Goal: Task Accomplishment & Management: Manage account settings

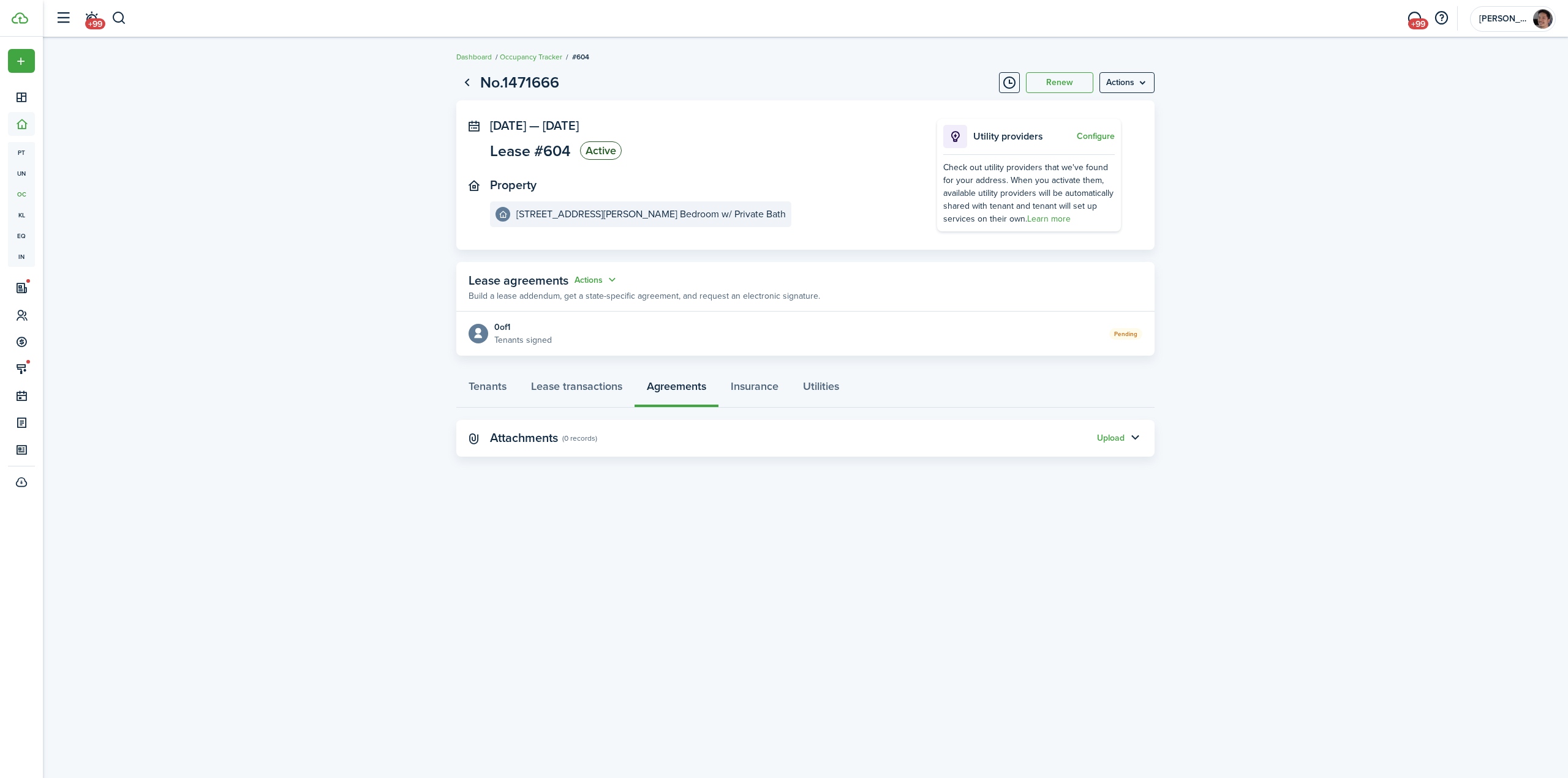
click at [397, 170] on lease-view "No.1471666 Renew Actions [DATE] — [DATE] Lease #604 Active Property [STREET_ADD…" at bounding box center [805, 264] width 1525 height 398
click at [125, 17] on button "button" at bounding box center [119, 18] width 15 height 21
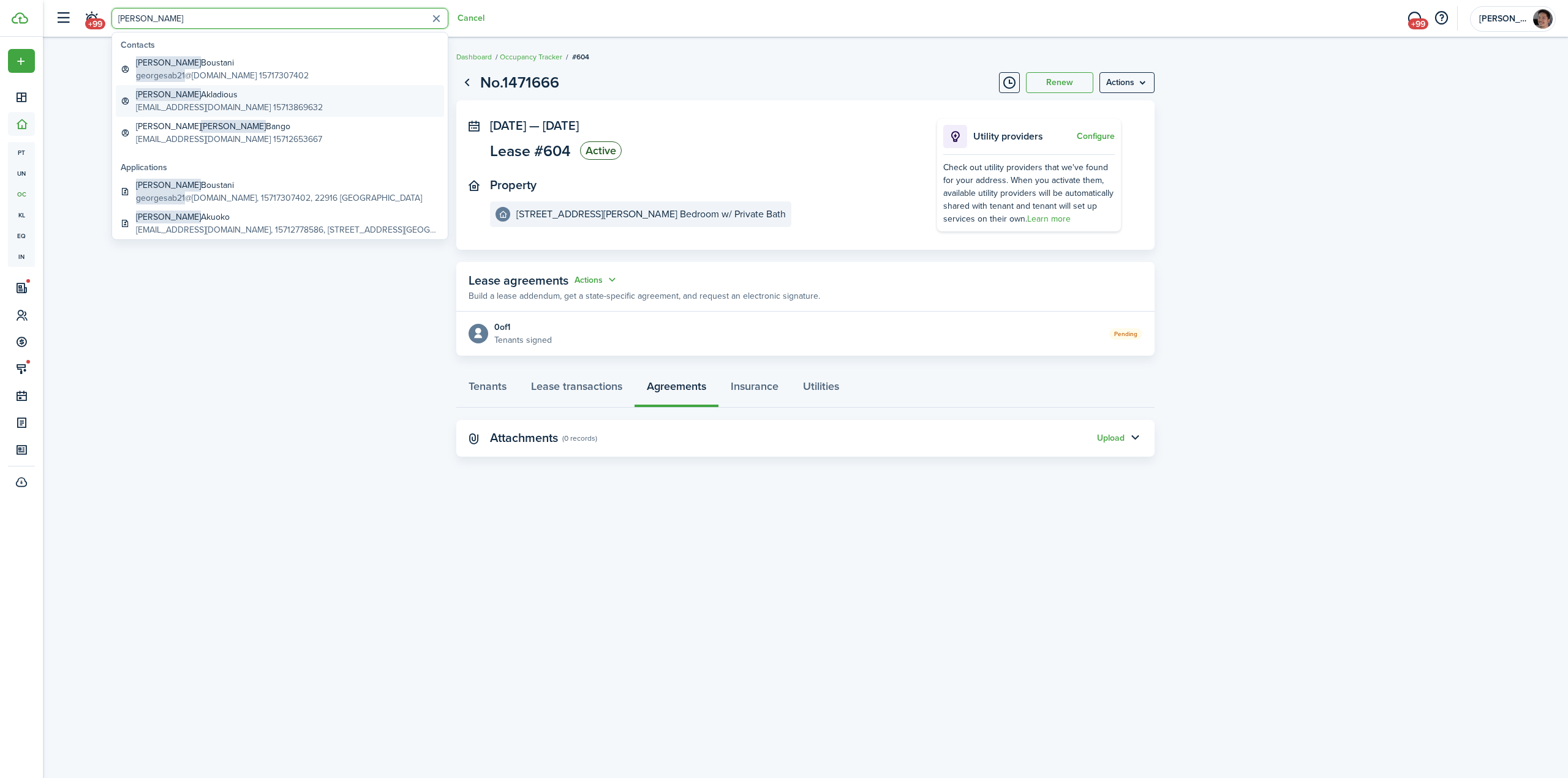
type input "[PERSON_NAME]"
click at [214, 103] on global-search-item-description "[EMAIL_ADDRESS][DOMAIN_NAME] 15713869632" at bounding box center [229, 107] width 187 height 13
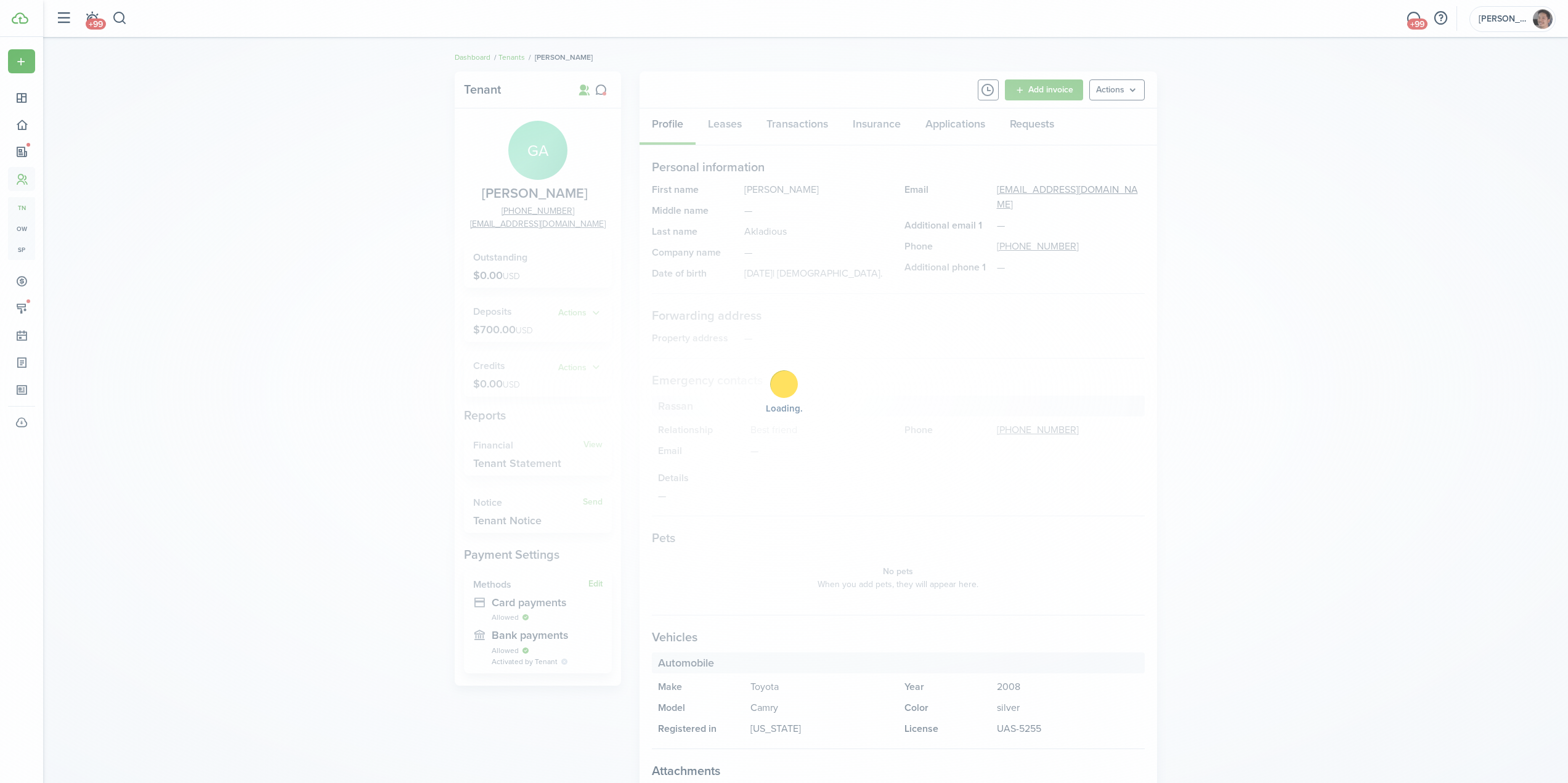
click at [335, 370] on div "Loading" at bounding box center [784, 392] width 1568 height 783
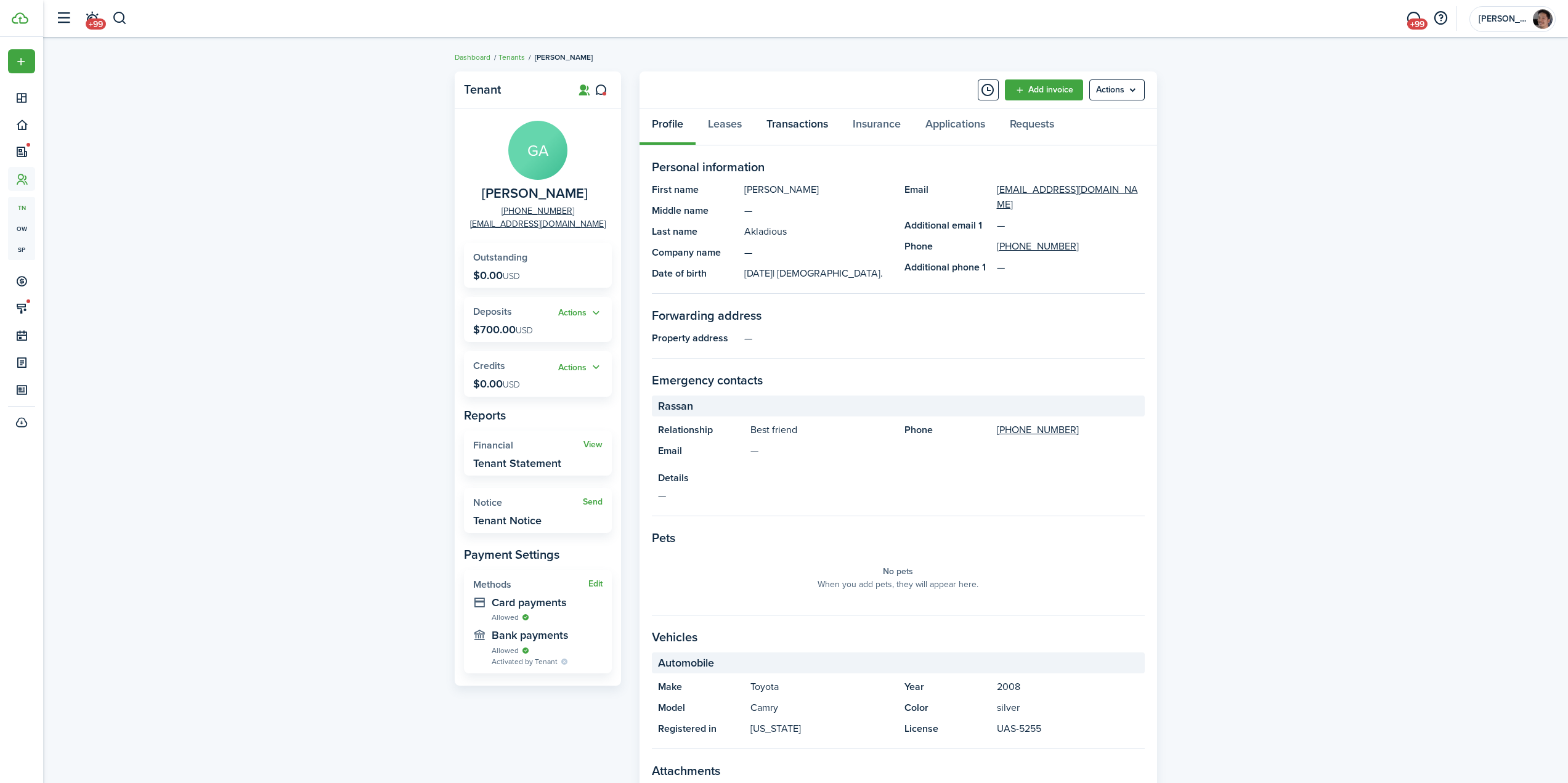
click at [778, 125] on link "Transactions" at bounding box center [797, 127] width 86 height 37
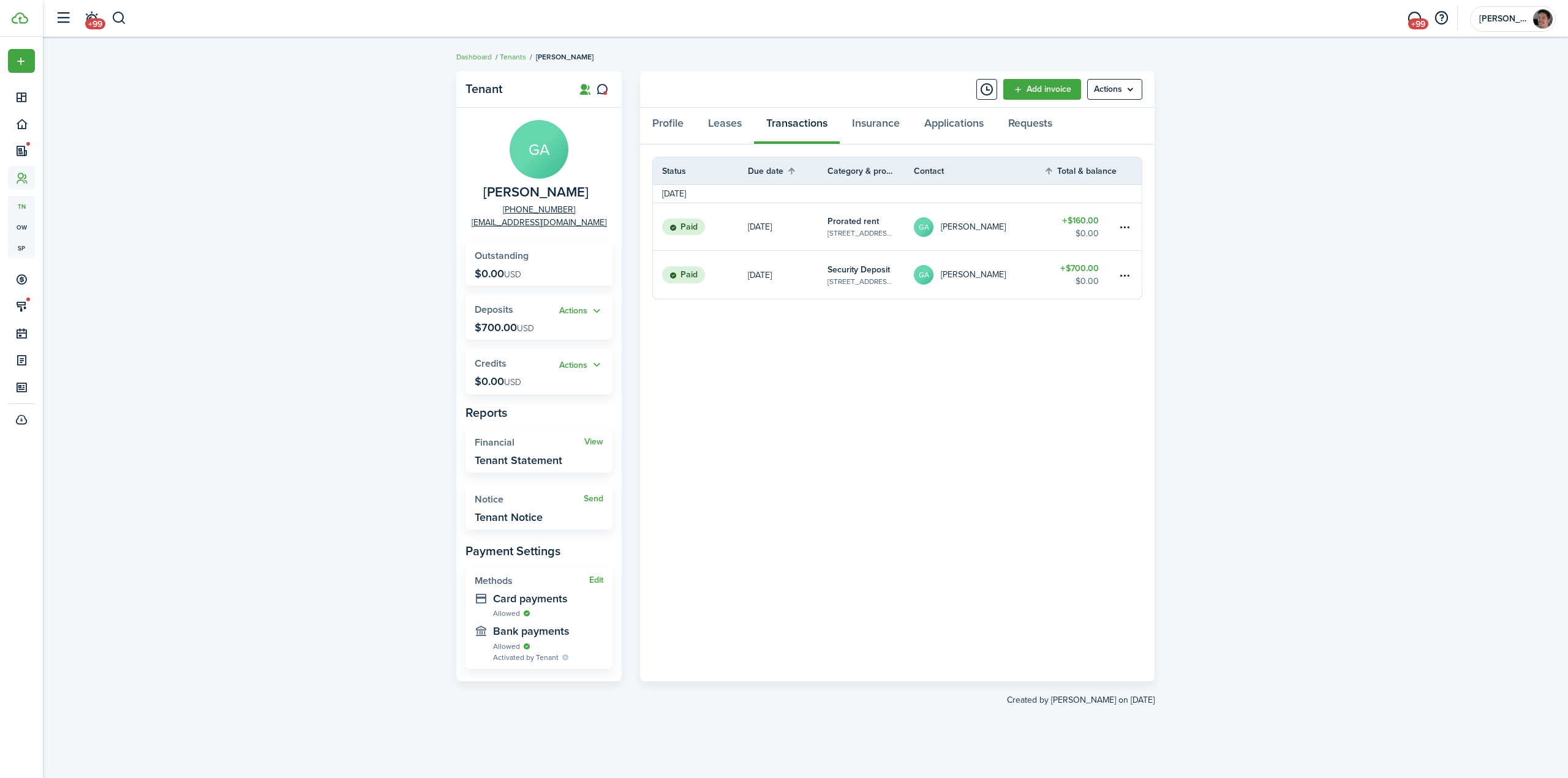
click at [1315, 418] on div "Tenant GA [PERSON_NAME] [PHONE_NUMBER] [EMAIL_ADDRESS][DOMAIN_NAME] Outstanding…" at bounding box center [805, 408] width 1525 height 686
click at [1082, 222] on table-amount-title "$160.00" at bounding box center [1080, 220] width 36 height 13
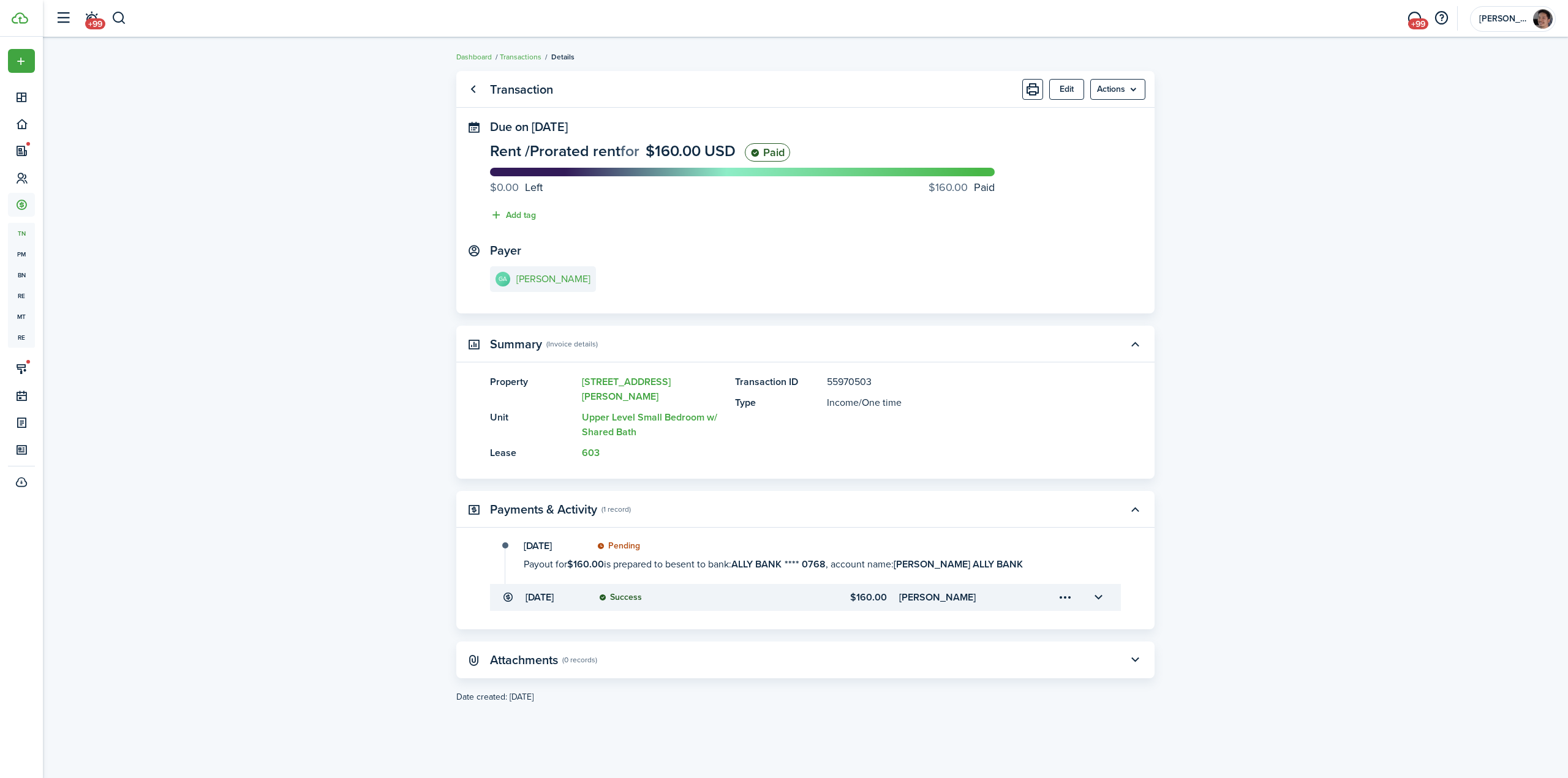
click at [1380, 403] on transaction-view "Transaction Edit Actions Due on [DATE] Rent / Prorated rent for $160.00 USD Pai…" at bounding box center [805, 408] width 1525 height 686
click at [1334, 374] on transaction-view "Transaction Edit Actions Due on [DATE] Rent / Prorated rent for $160.00 USD Pai…" at bounding box center [805, 408] width 1525 height 686
click at [416, 389] on transaction-view "Transaction Edit Actions Due on [DATE] Rent / Prorated rent for $160.00 USD Pai…" at bounding box center [805, 408] width 1525 height 686
click at [330, 246] on transaction-view "Transaction Edit Actions Due on [DATE] Rent / Prorated rent for $160.00 USD Pai…" at bounding box center [805, 408] width 1525 height 686
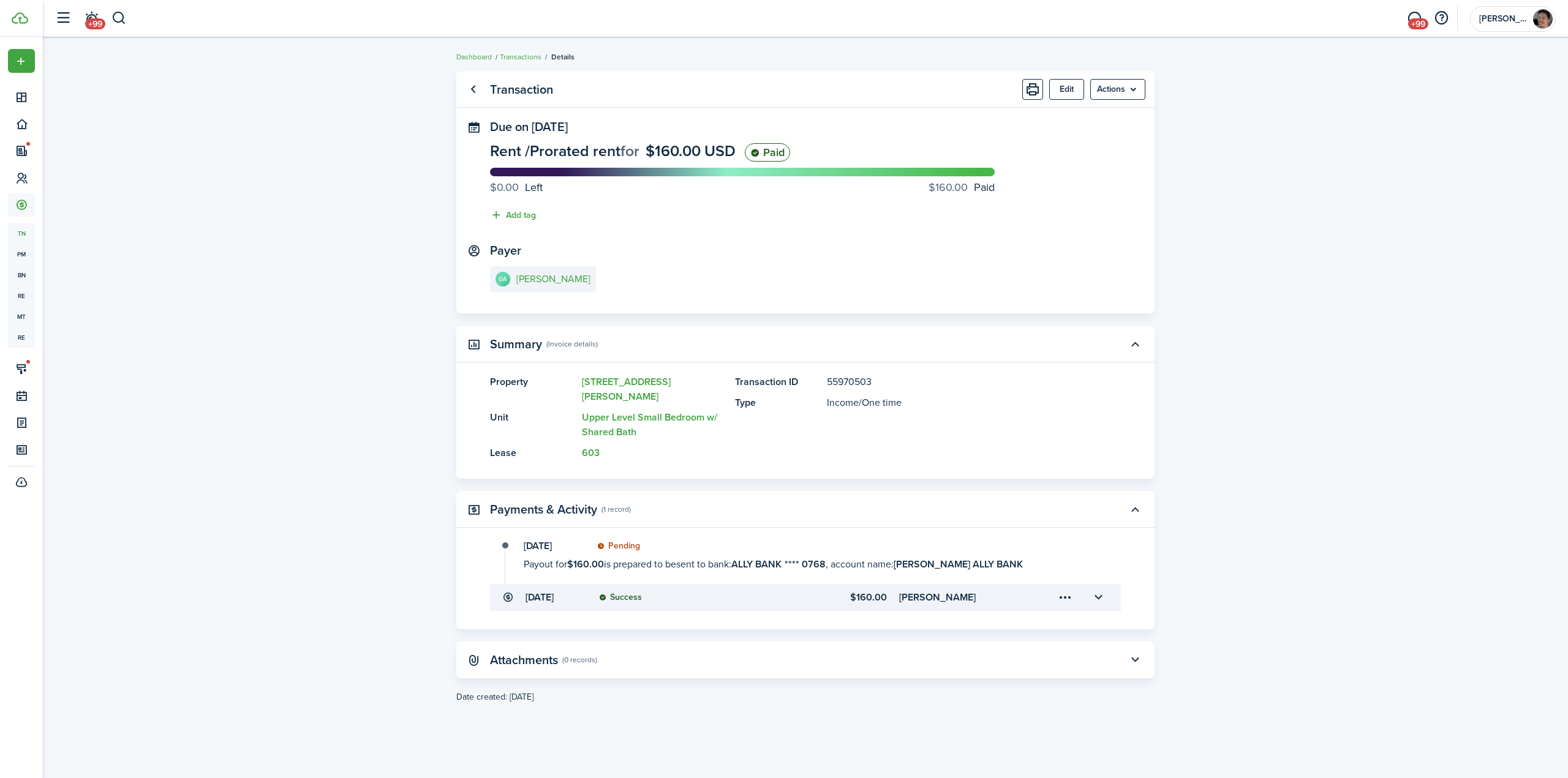
click at [288, 297] on transaction-view "Transaction Edit Actions Due on [DATE] Rent / Prorated rent for $160.00 USD Pai…" at bounding box center [805, 408] width 1525 height 686
drag, startPoint x: 272, startPoint y: 195, endPoint x: 17, endPoint y: 162, distance: 257.1
click at [270, 195] on transaction-view "Transaction Edit Actions Due on [DATE] Rent / Prorated rent for $160.00 USD Pai…" at bounding box center [805, 408] width 1525 height 686
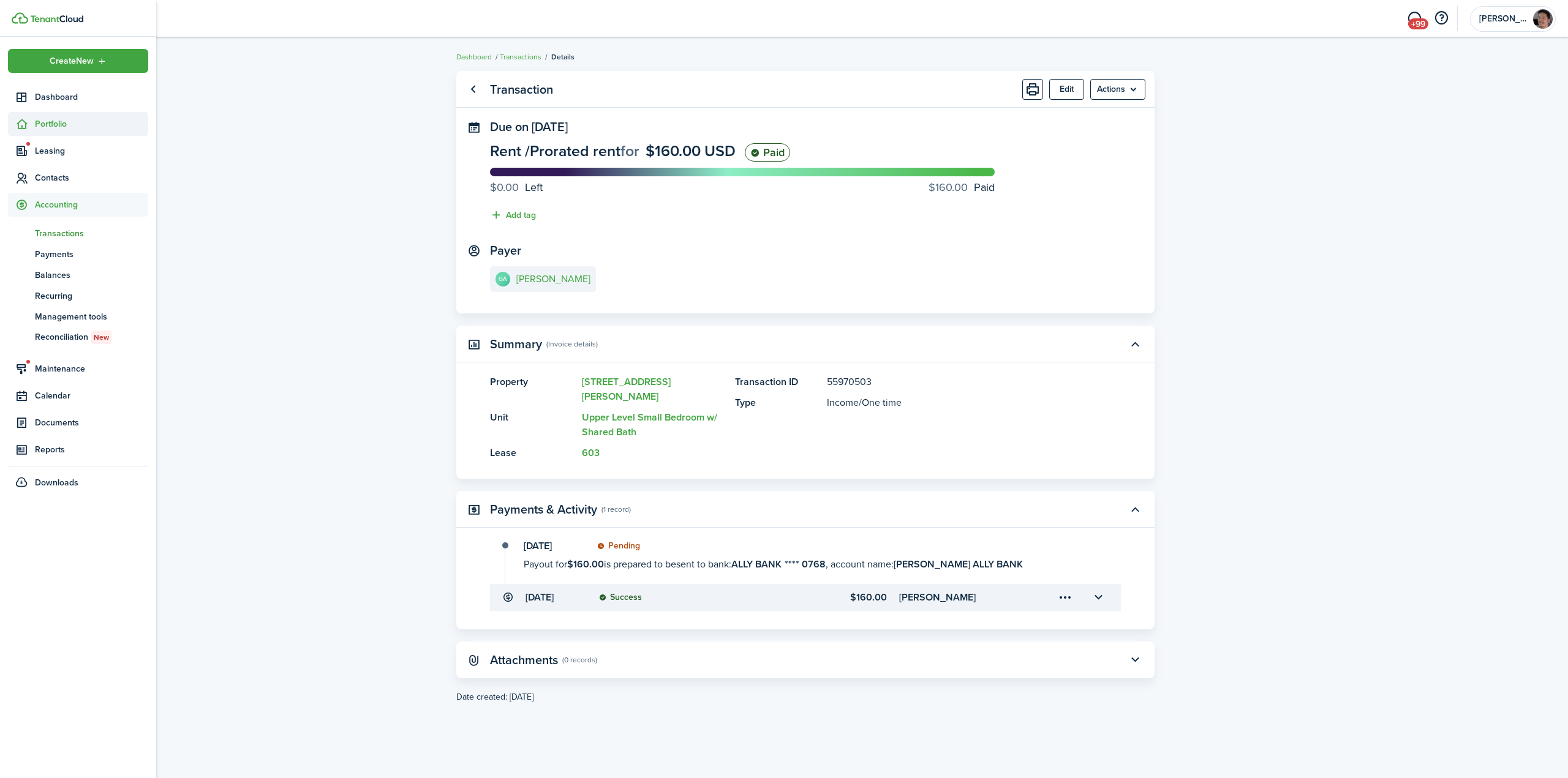
click at [62, 126] on span "Portfolio" at bounding box center [92, 124] width 113 height 13
click at [63, 150] on span "Properties" at bounding box center [92, 153] width 113 height 13
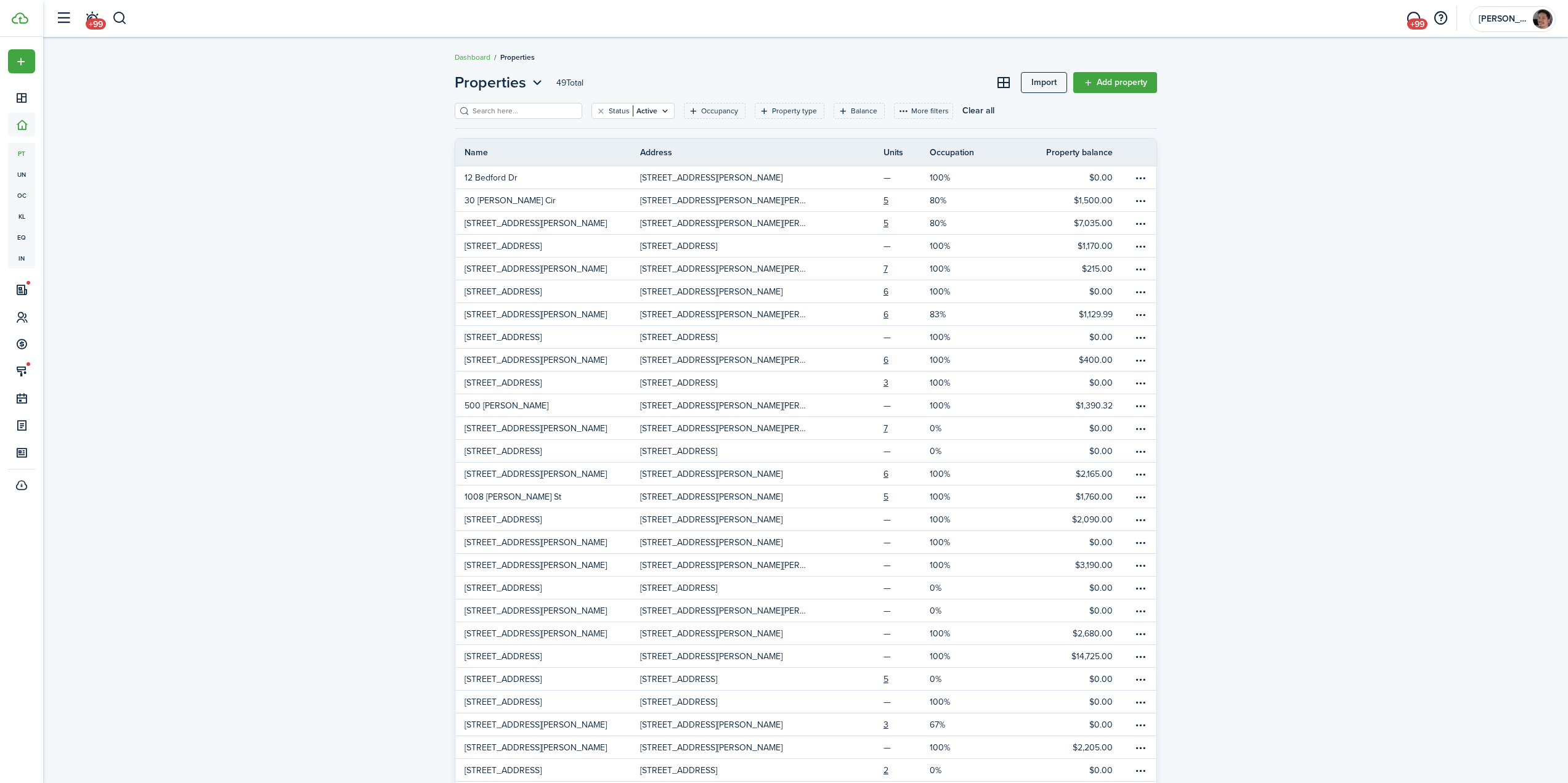
click at [524, 112] on input "search" at bounding box center [524, 111] width 108 height 12
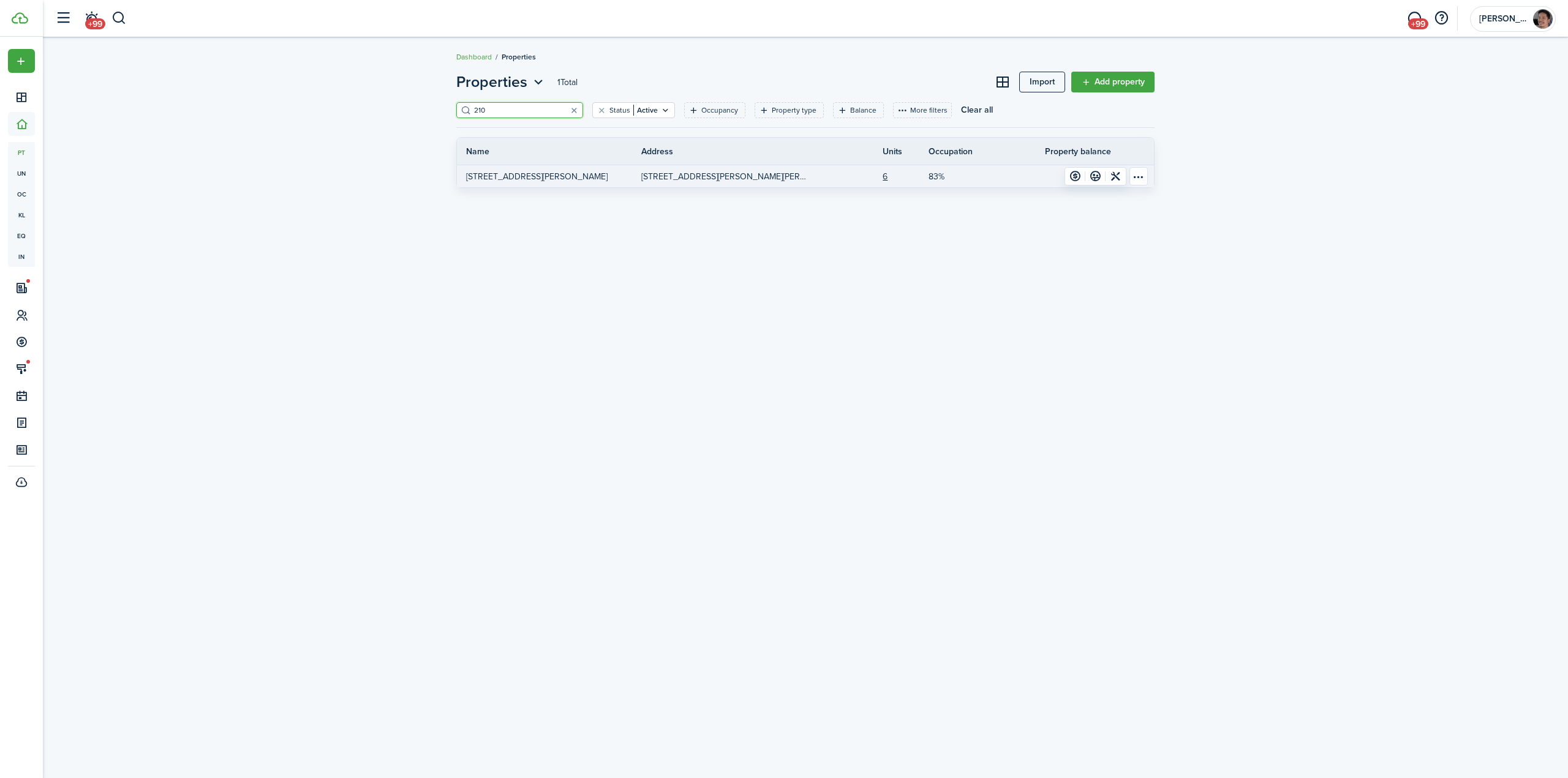
type input "210"
click at [790, 181] on link "[STREET_ADDRESS][PERSON_NAME][PERSON_NAME]" at bounding box center [733, 176] width 184 height 22
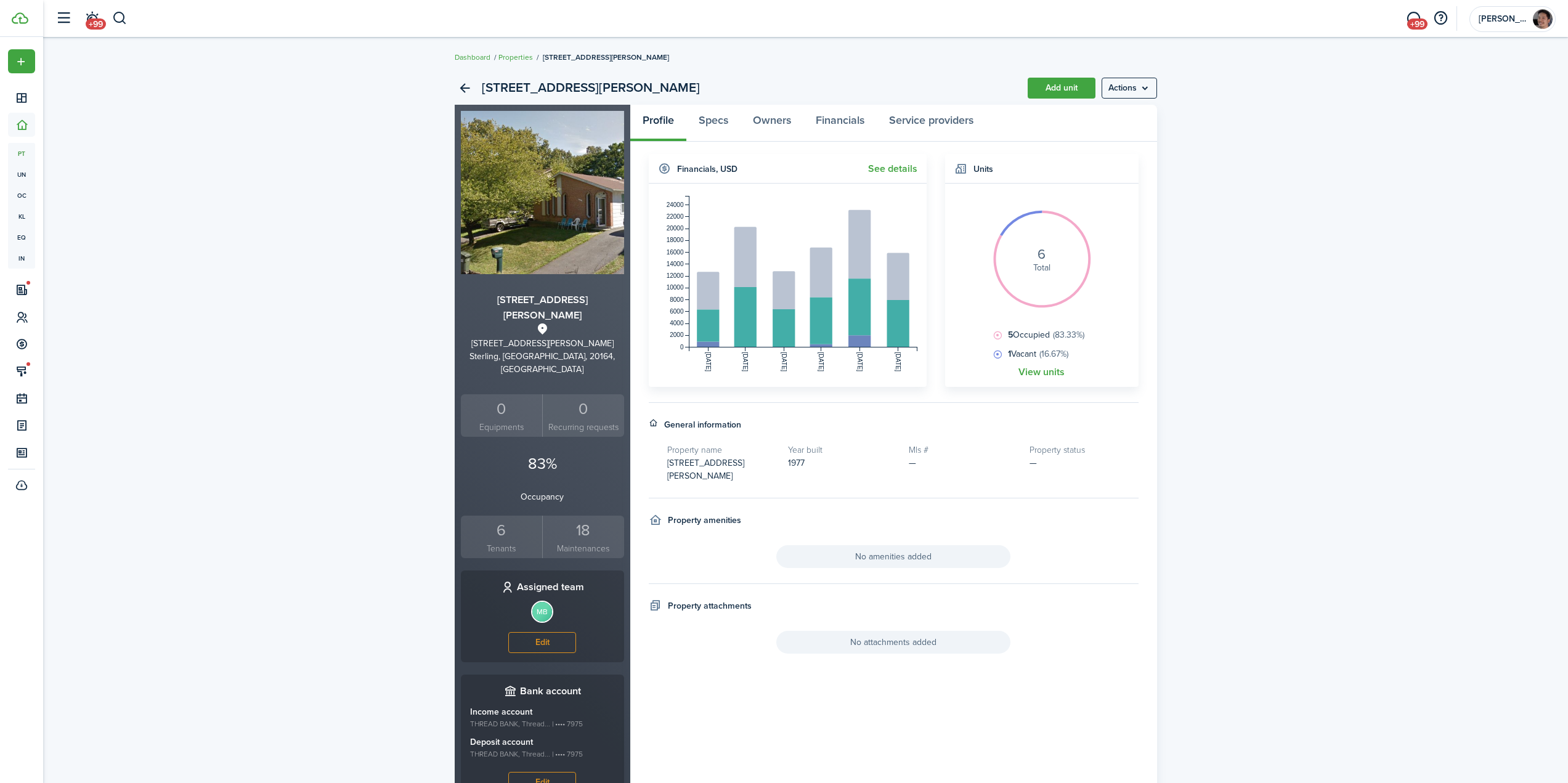
click at [1035, 372] on link "View units" at bounding box center [1042, 372] width 46 height 11
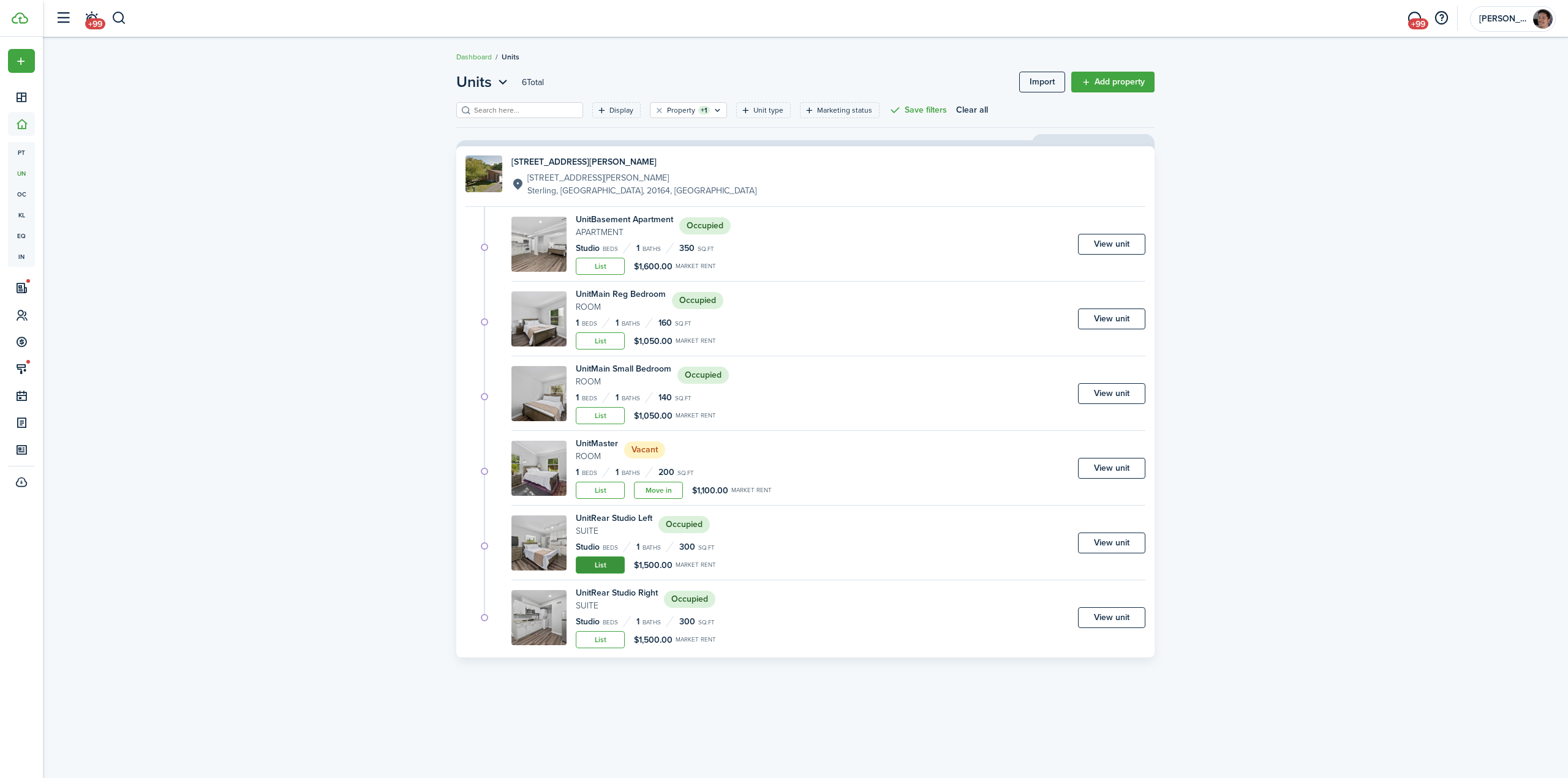
click at [600, 566] on link "List" at bounding box center [600, 565] width 49 height 17
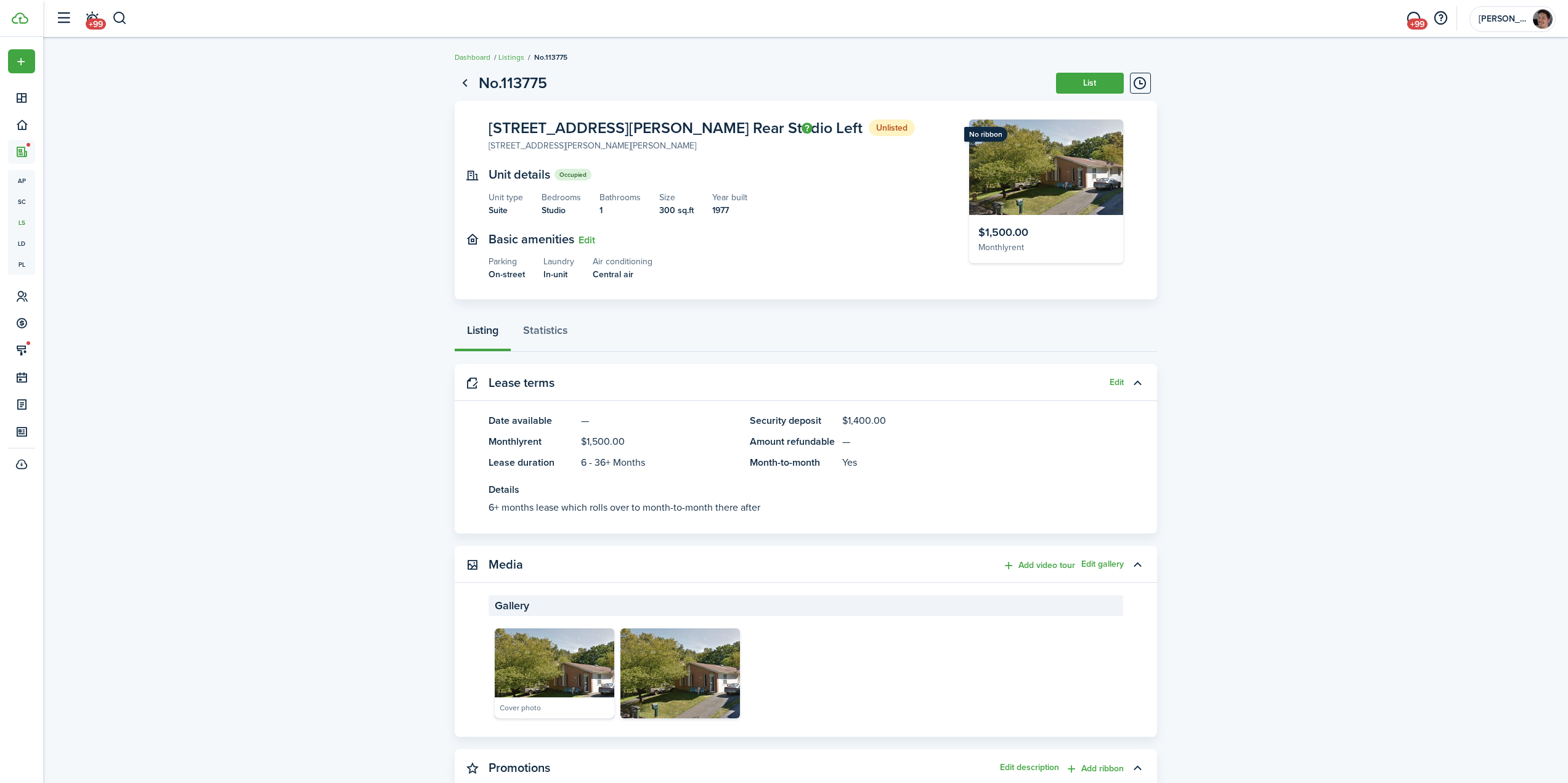
click at [1276, 253] on listing-view-layout "No.113775 List [STREET_ADDRESS][PERSON_NAME] Rear Studio Left Unlisted [STREET_…" at bounding box center [805, 741] width 1525 height 1351
click at [1085, 82] on button "List" at bounding box center [1090, 83] width 68 height 21
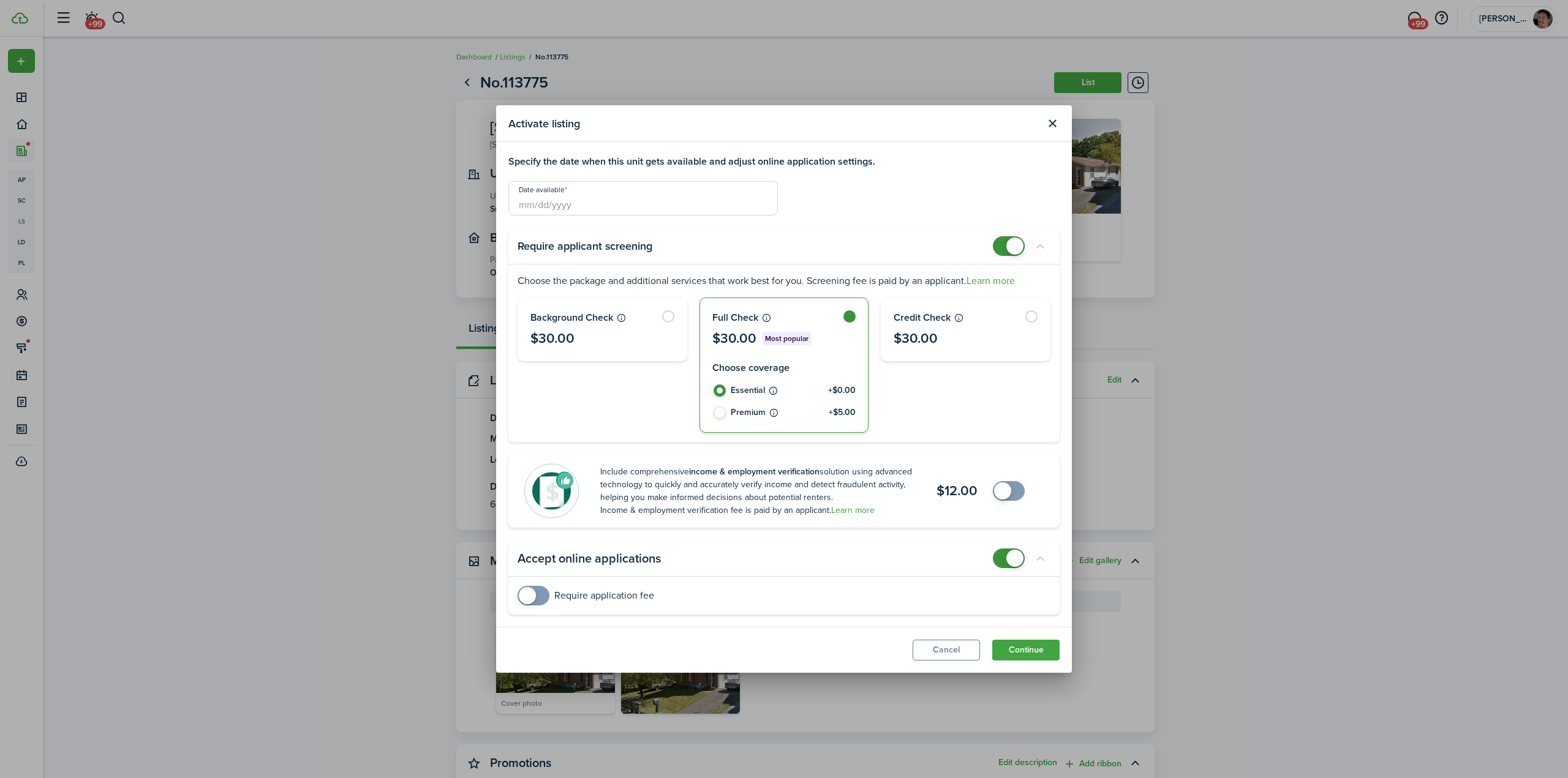
click at [603, 201] on input "Date available" at bounding box center [643, 198] width 270 height 34
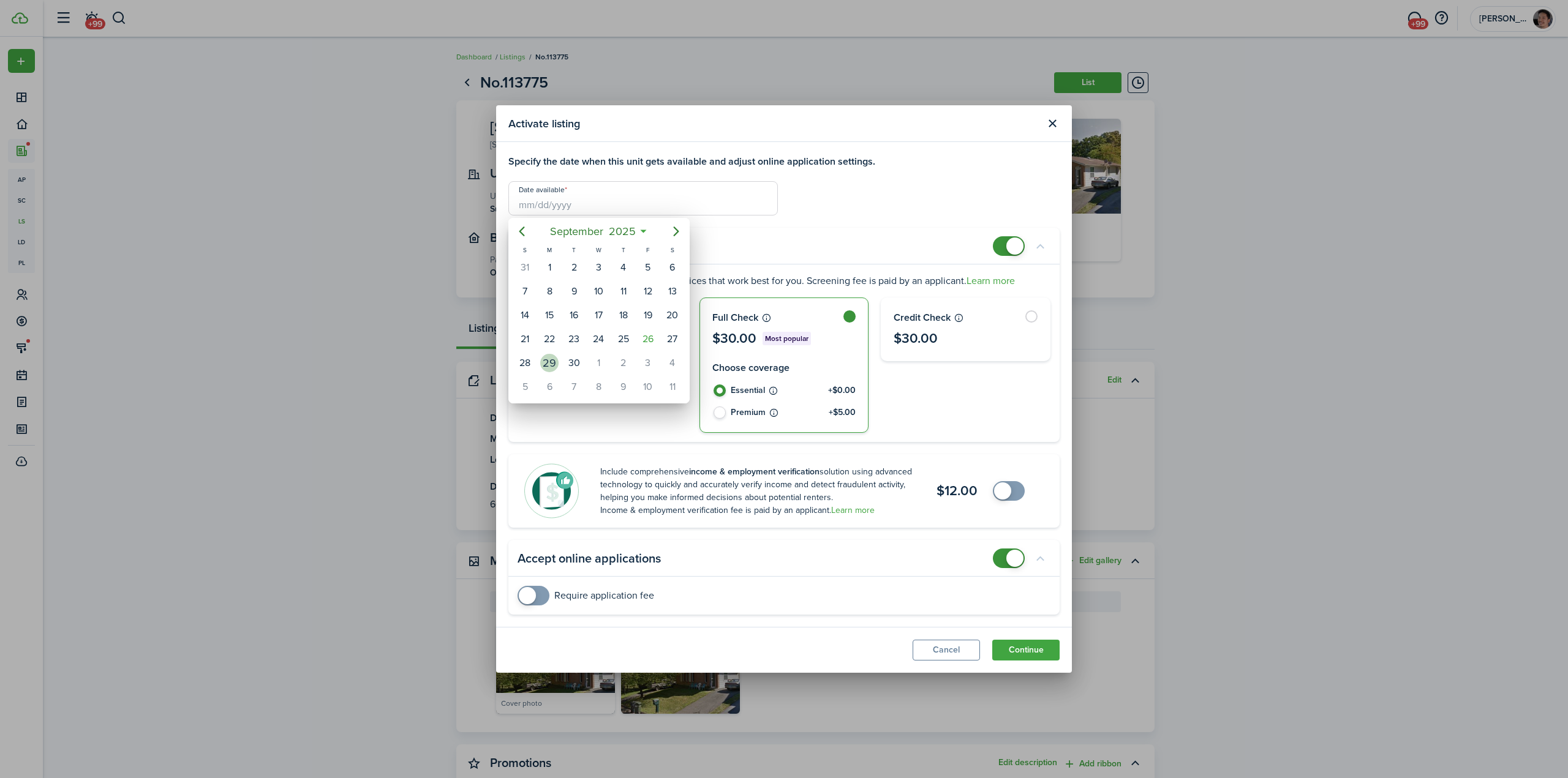
click at [546, 369] on div "29" at bounding box center [550, 363] width 18 height 18
type input "[DATE]"
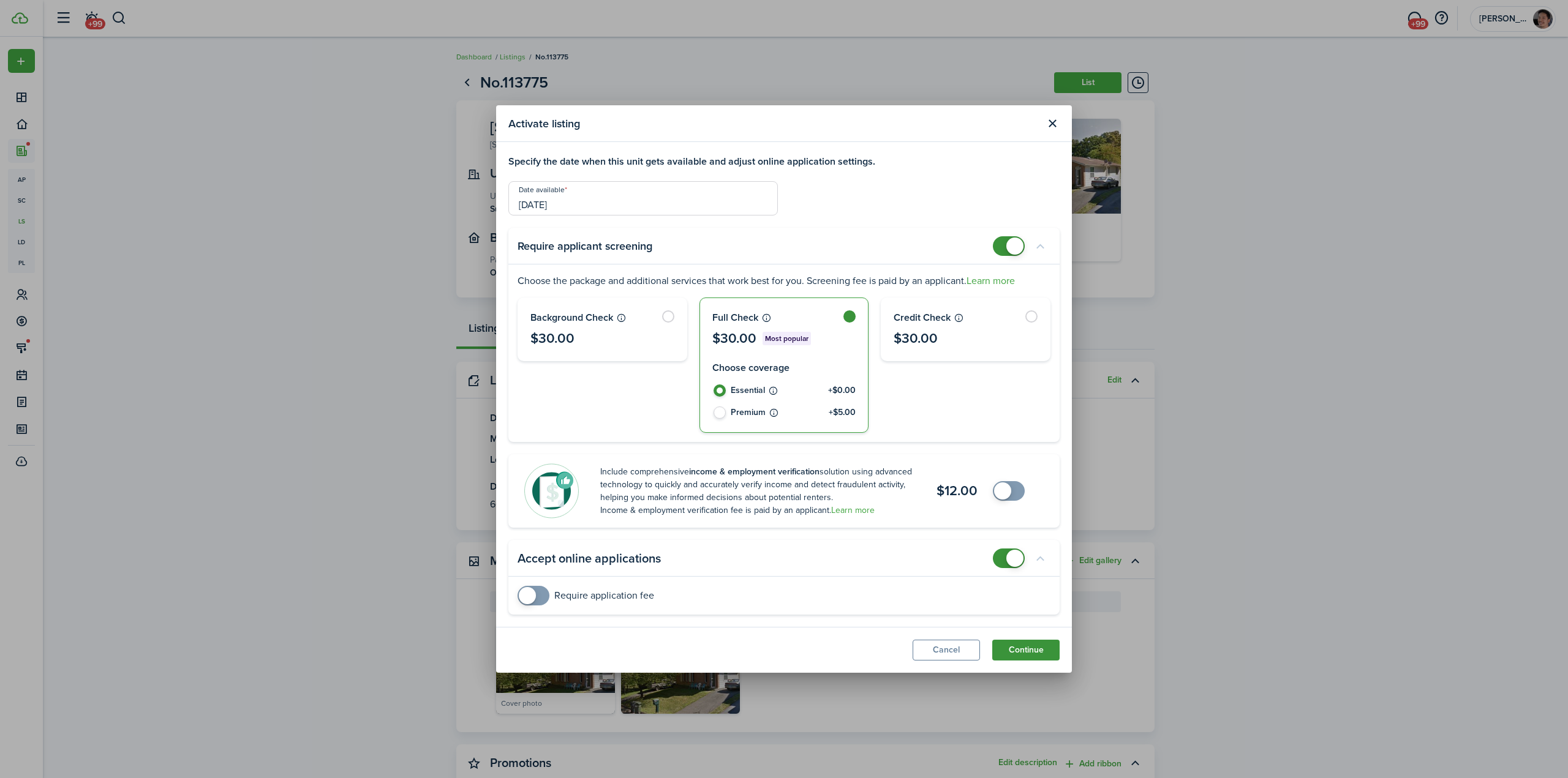
drag, startPoint x: 1021, startPoint y: 644, endPoint x: 1027, endPoint y: 644, distance: 6.0
click at [1021, 644] on button "Continue" at bounding box center [1026, 650] width 67 height 21
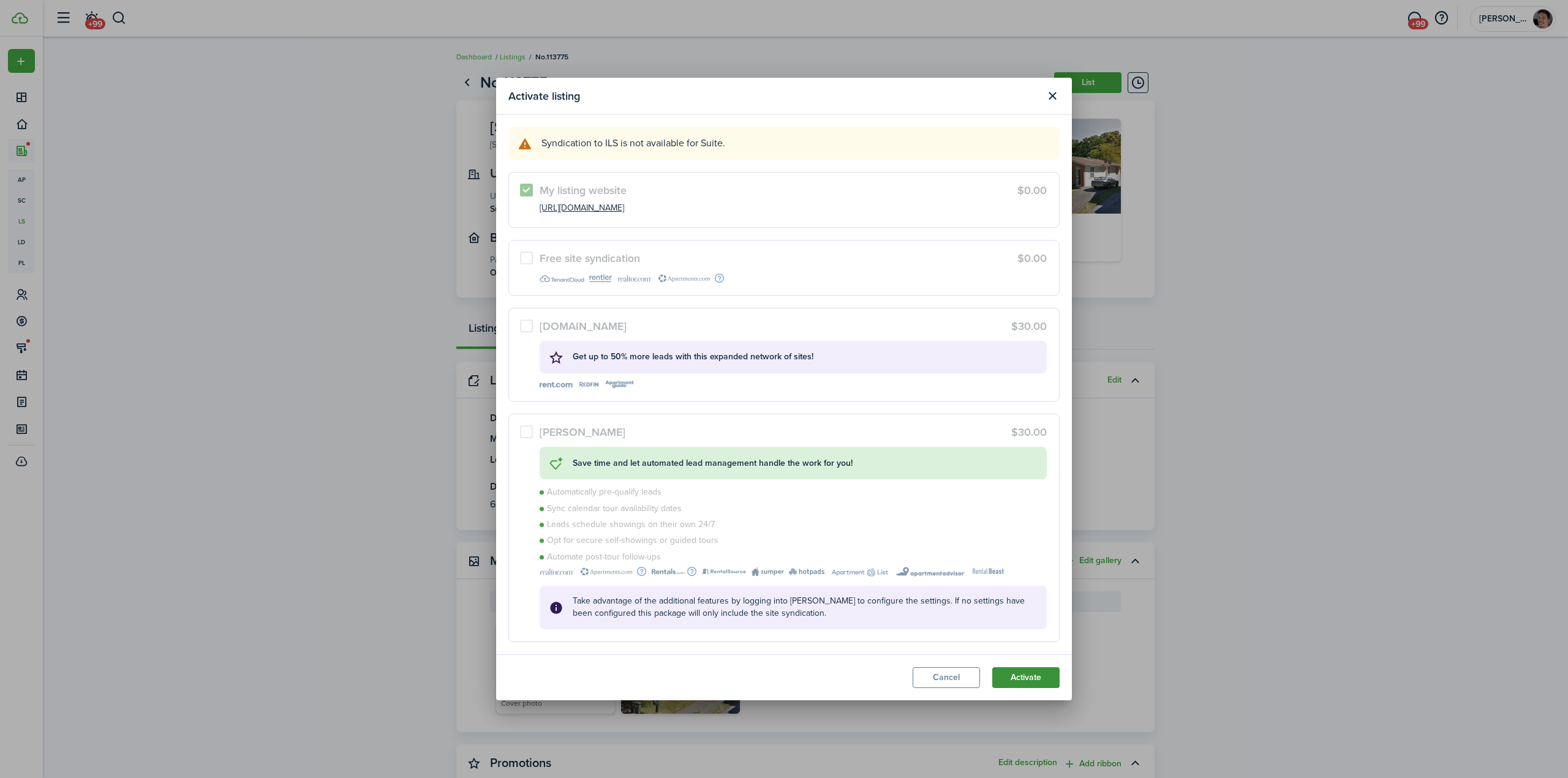
click at [1026, 677] on button "Activate" at bounding box center [1026, 678] width 67 height 21
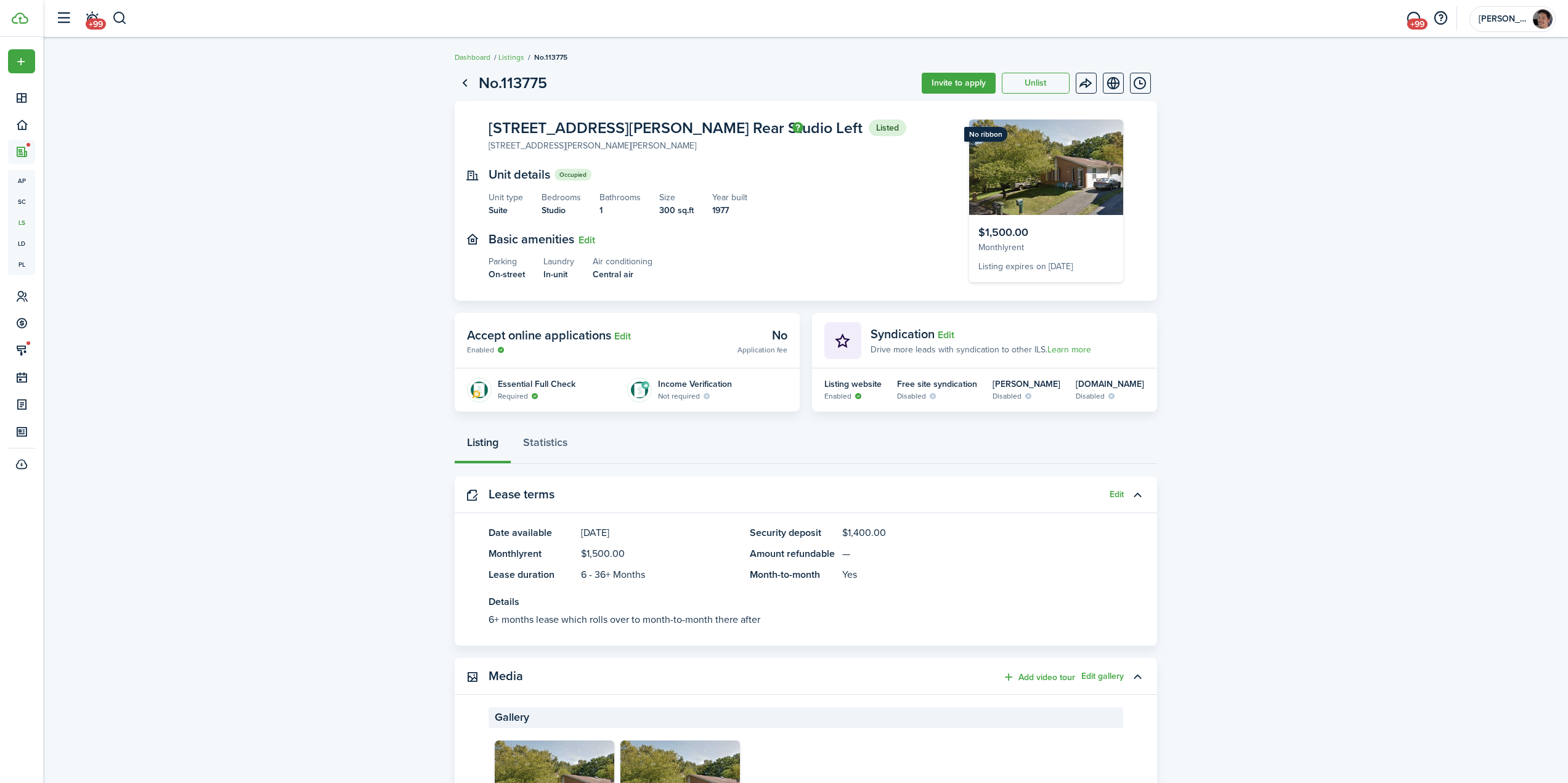
click at [259, 263] on listing-view-layout "No.113775 Invite to apply Unlist [STREET_ADDRESS][PERSON_NAME] Rear Studio Left…" at bounding box center [805, 796] width 1525 height 1462
click at [956, 86] on button "Invite to apply" at bounding box center [959, 83] width 74 height 21
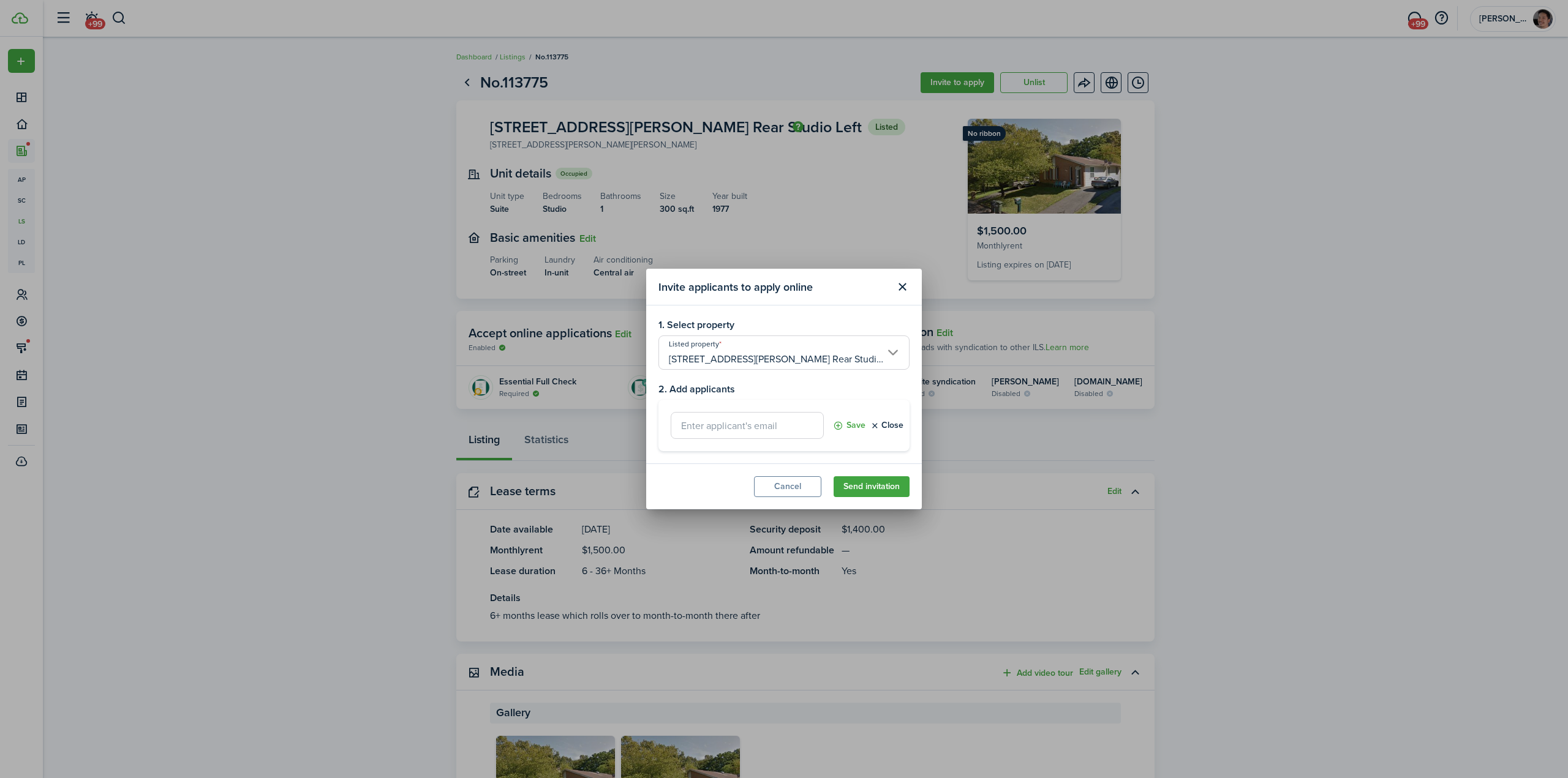
click at [738, 429] on input "text" at bounding box center [747, 425] width 153 height 27
type input "[EMAIL_ADDRESS][DOMAIN_NAME]"
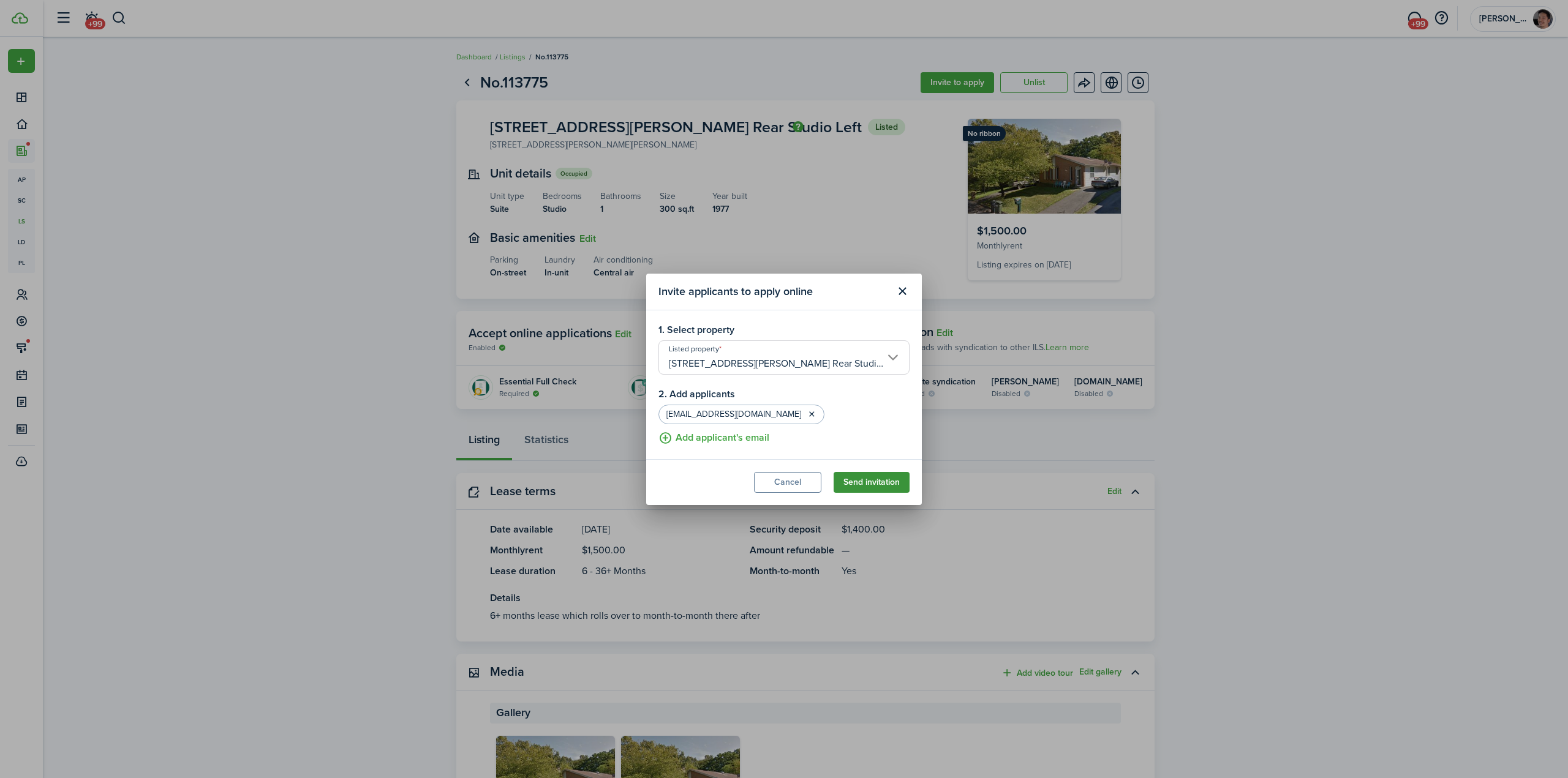
click at [890, 479] on button "Send invitation" at bounding box center [872, 483] width 76 height 21
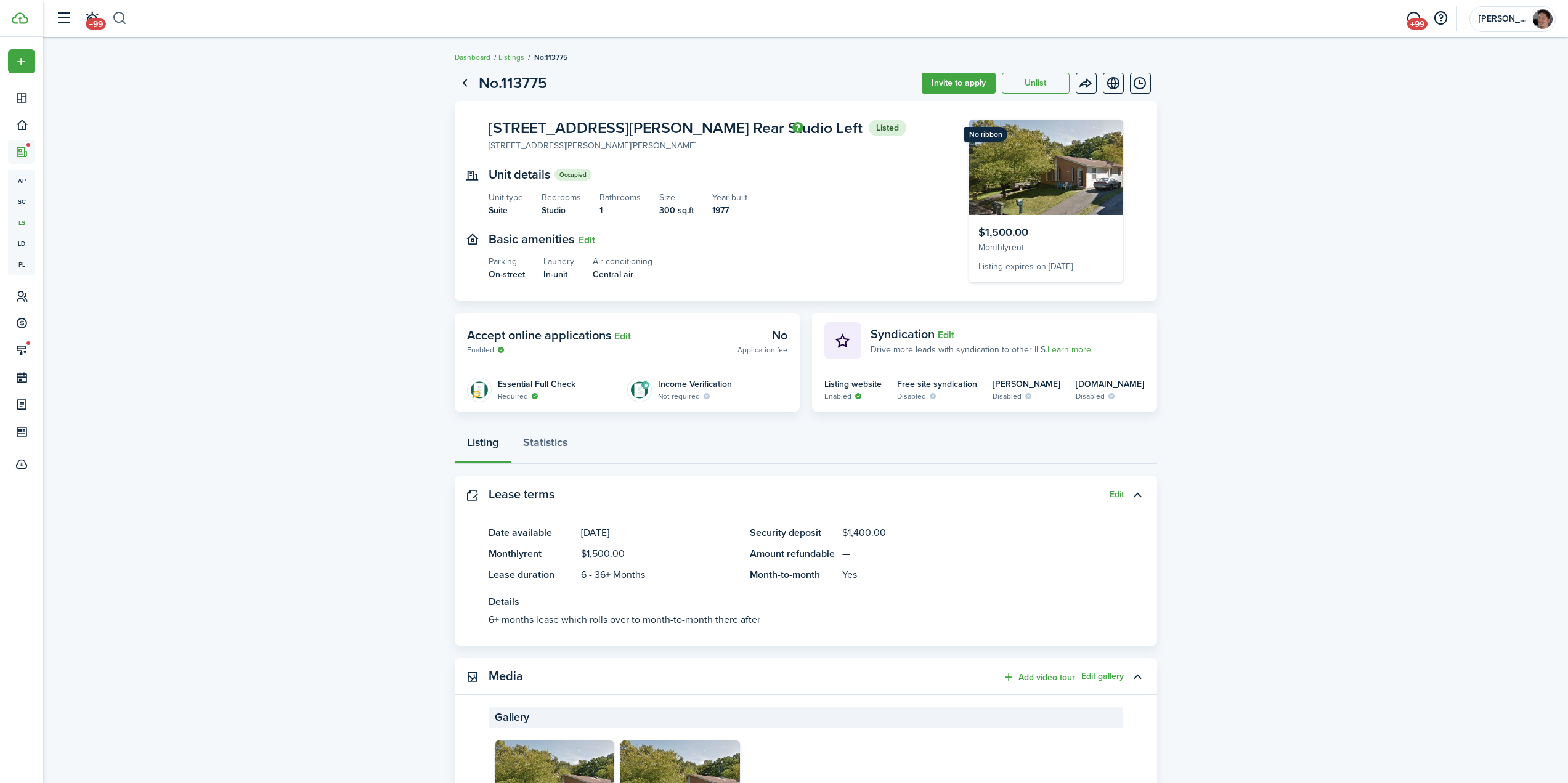
click at [125, 18] on button "button" at bounding box center [120, 18] width 15 height 21
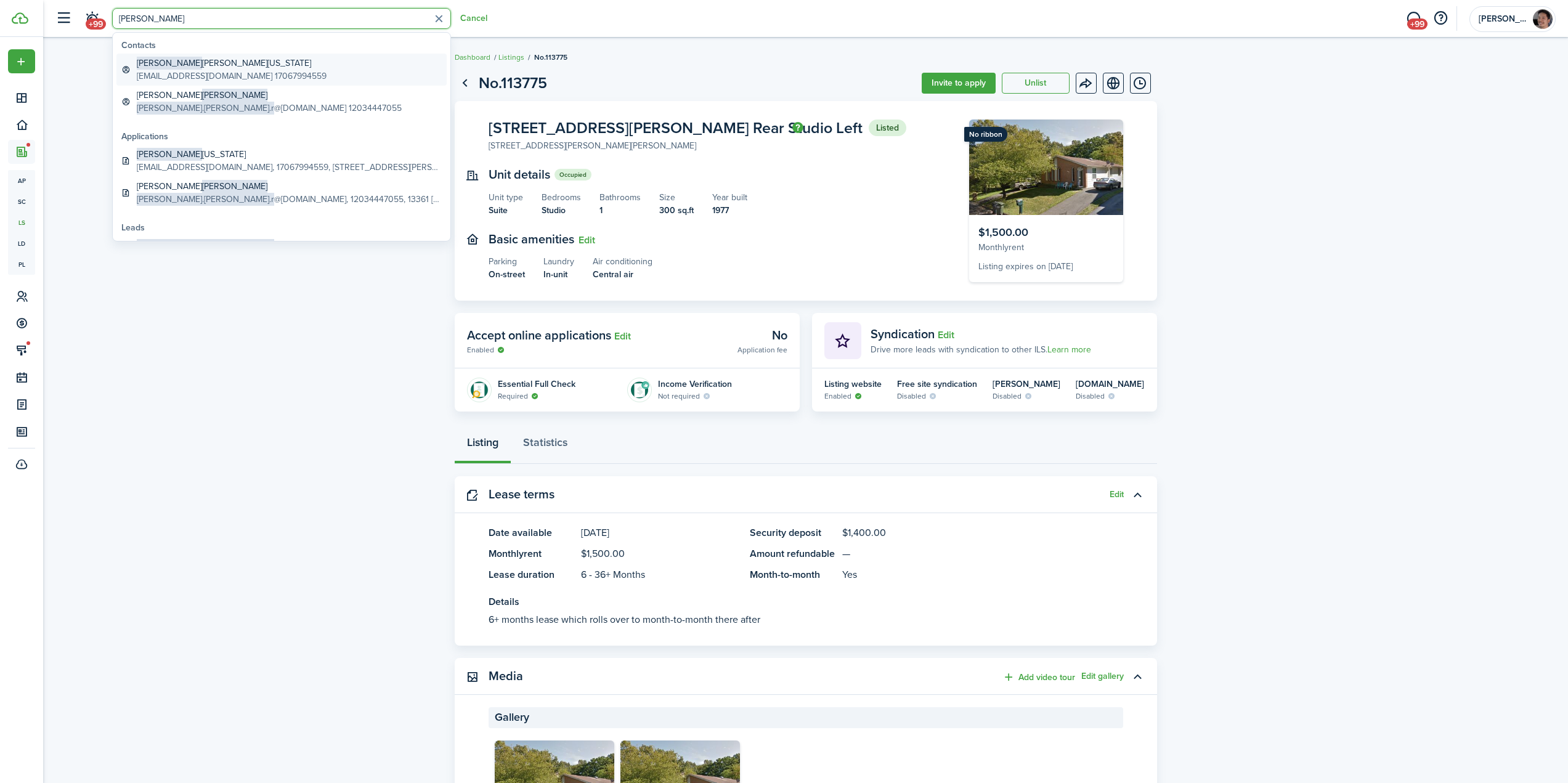
type input "[PERSON_NAME]"
click at [219, 66] on global-search-item-title "[PERSON_NAME][US_STATE]" at bounding box center [231, 63] width 189 height 13
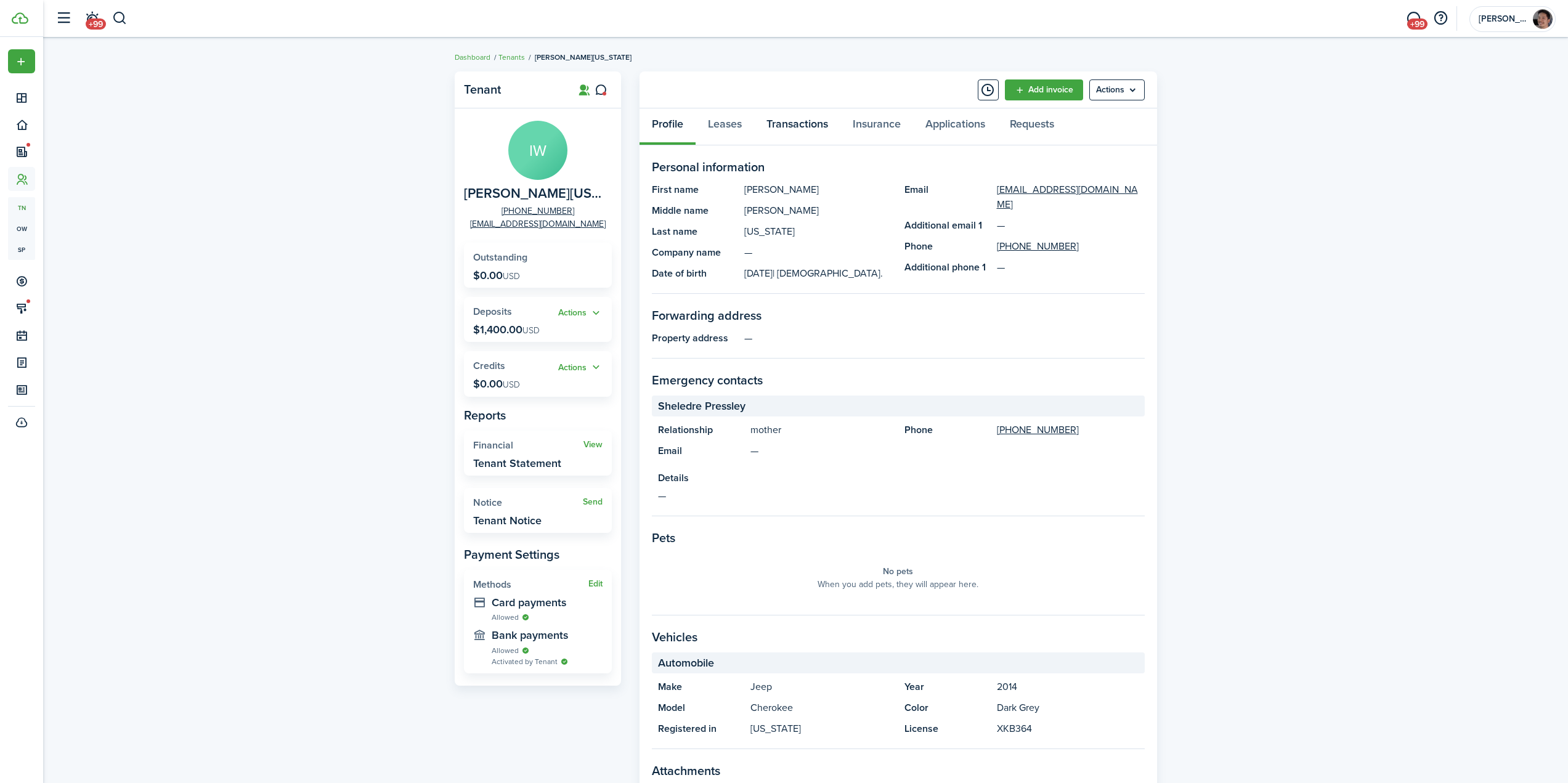
click at [800, 120] on link "Transactions" at bounding box center [797, 127] width 86 height 37
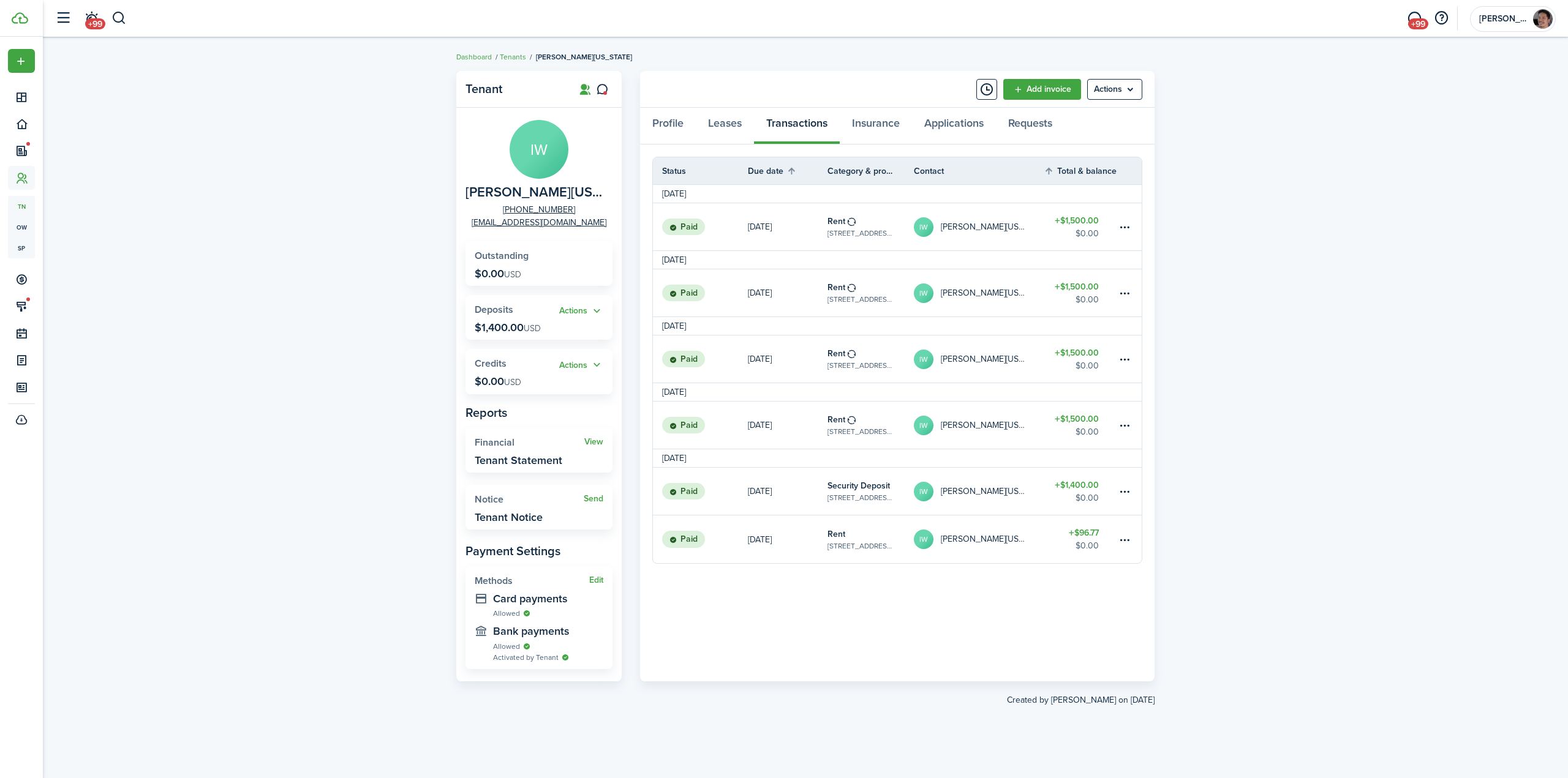
click at [1405, 423] on div "Tenant IW [PERSON_NAME][US_STATE] [PHONE_NUMBER] [EMAIL_ADDRESS][DOMAIN_NAME] O…" at bounding box center [805, 408] width 1525 height 686
